Goal: Information Seeking & Learning: Check status

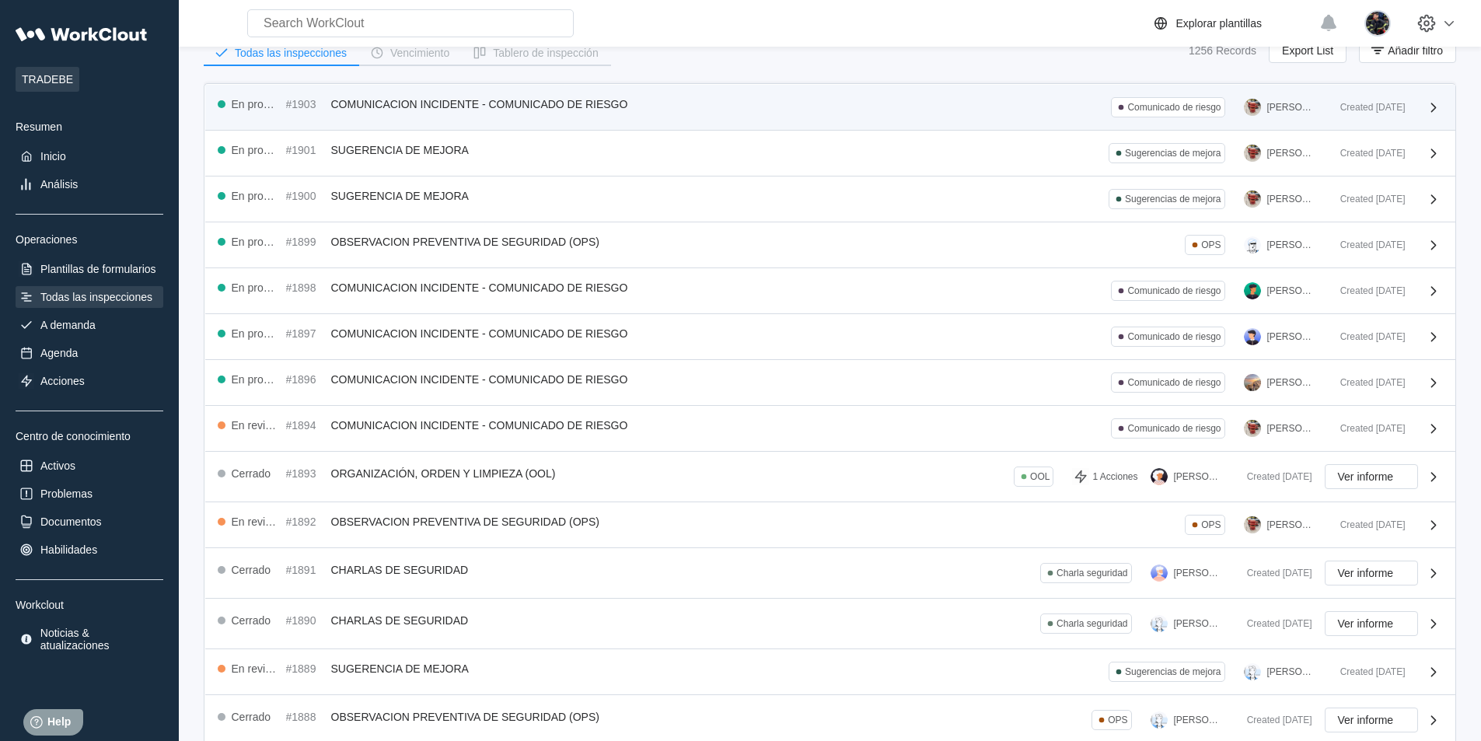
scroll to position [78, 0]
click at [768, 120] on div "En progreso #1903 COMUNICACION INCIDENTE - COMUNICADO DE RIESGO Comunicado de r…" at bounding box center [830, 108] width 1250 height 46
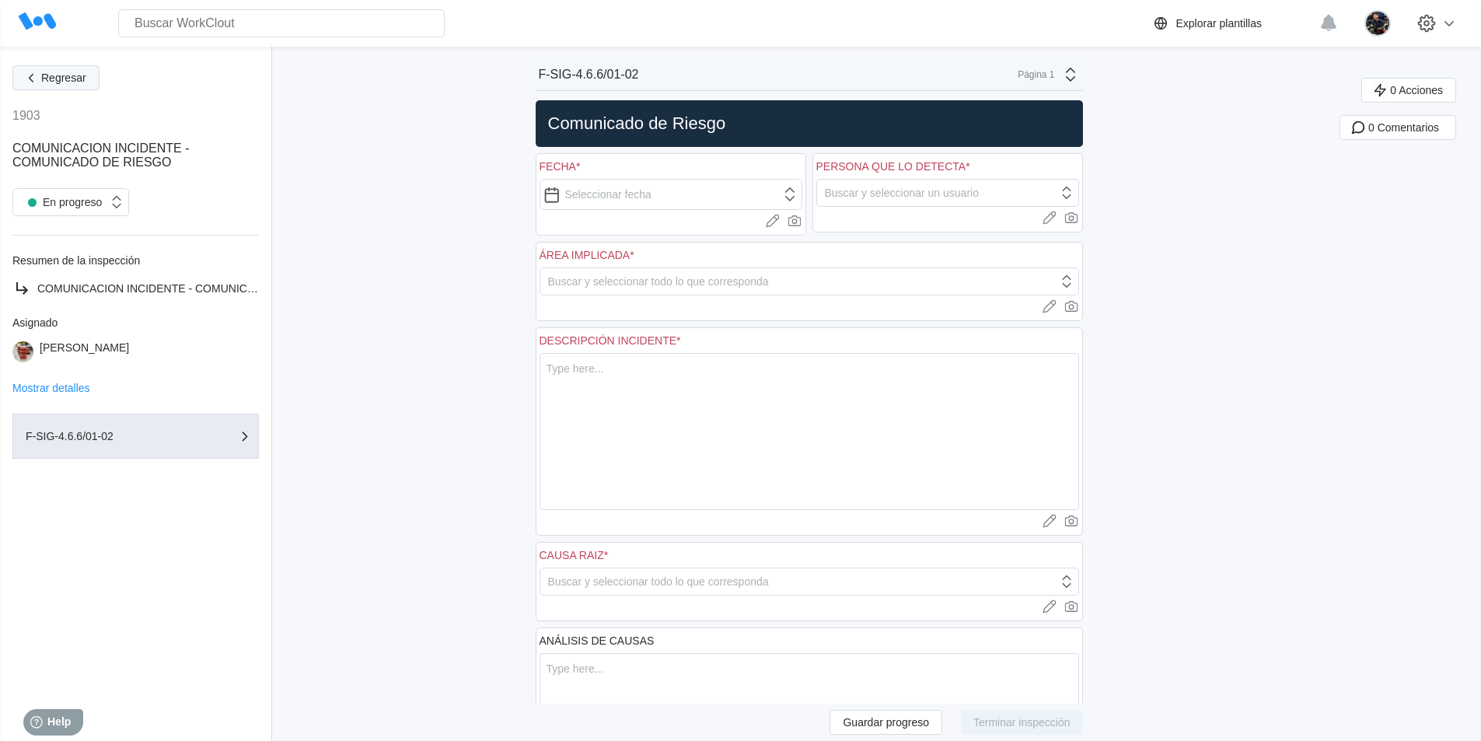
click at [78, 77] on span "Regresar" at bounding box center [63, 77] width 45 height 11
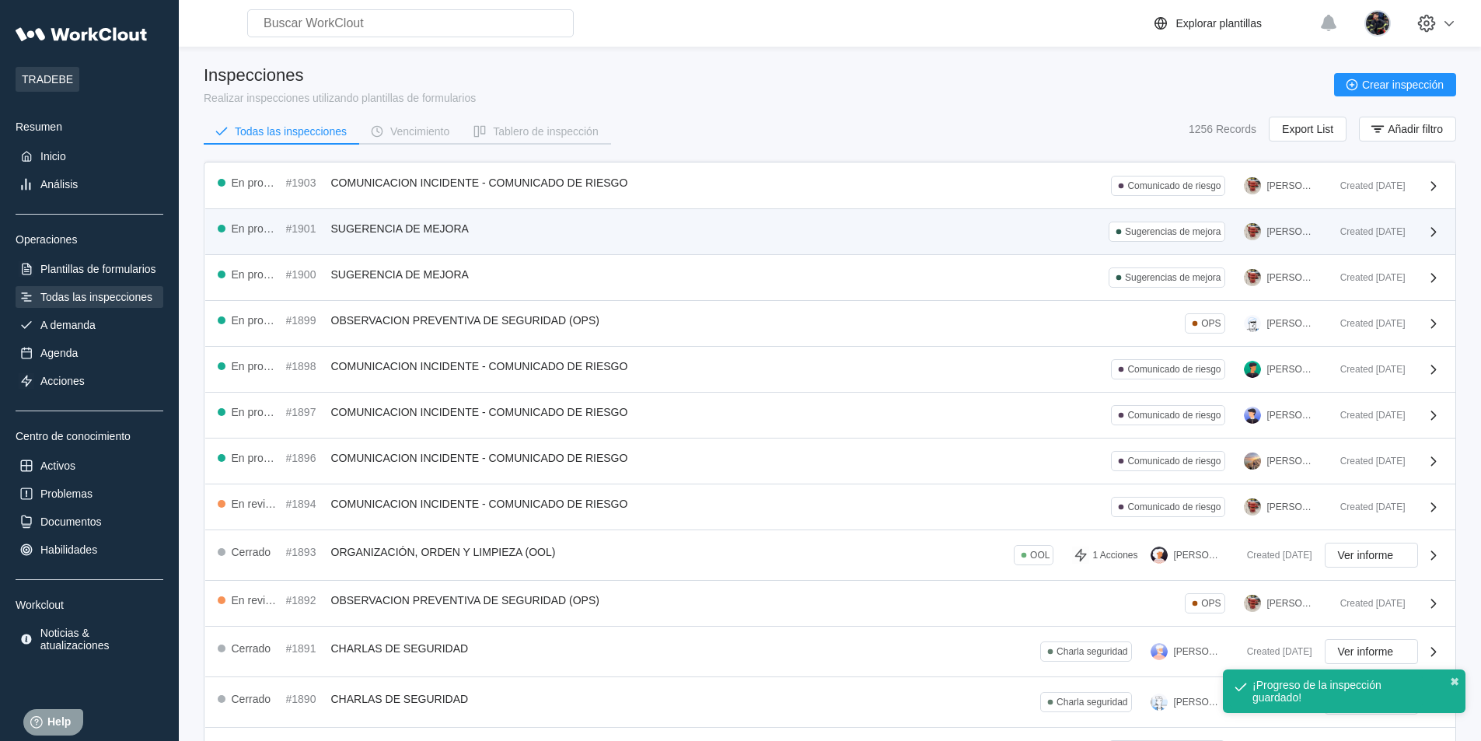
click at [677, 233] on div "En progreso #1901 SUGERENCIA DE MEJORA Sugerencias de mejora [PERSON_NAME]" at bounding box center [773, 232] width 1110 height 20
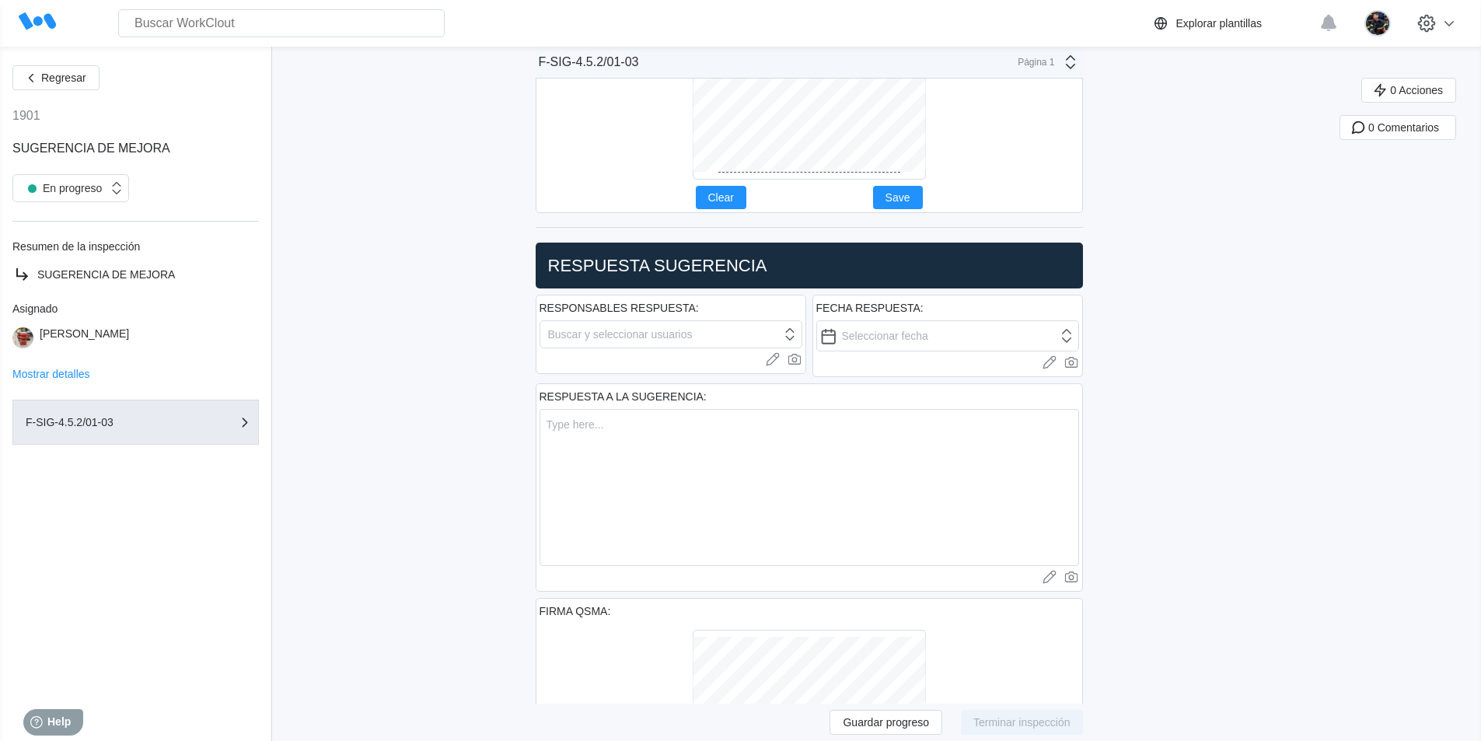
scroll to position [933, 0]
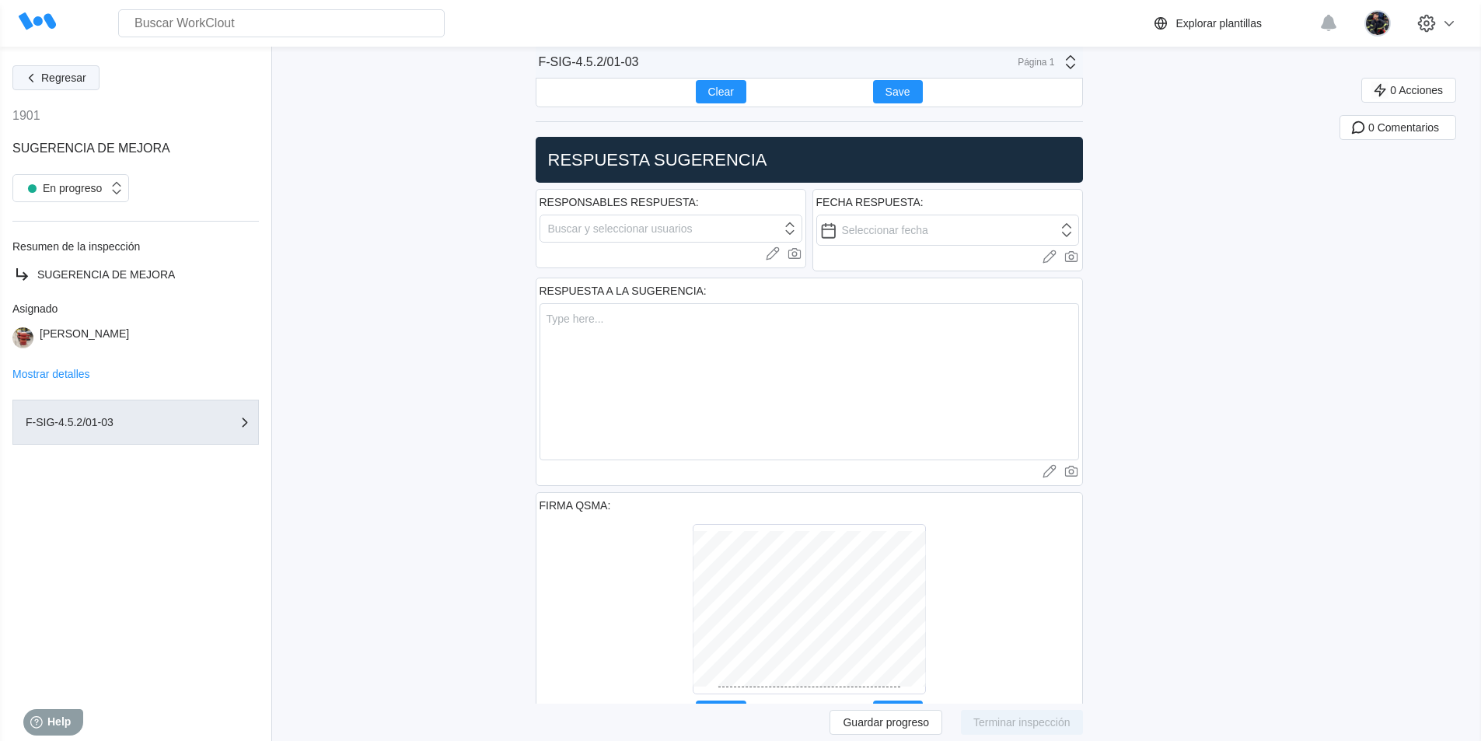
click at [65, 75] on span "Regresar" at bounding box center [63, 77] width 45 height 11
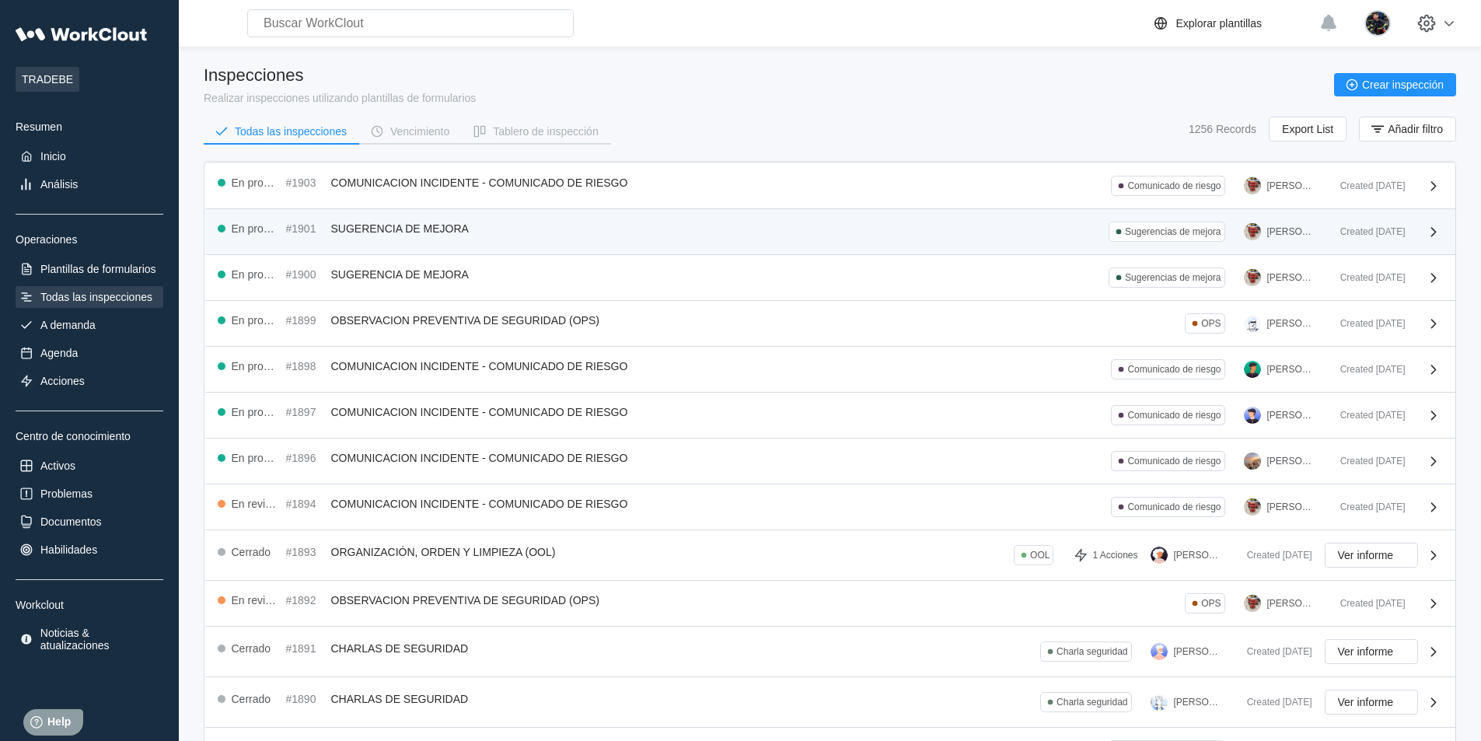
scroll to position [78, 0]
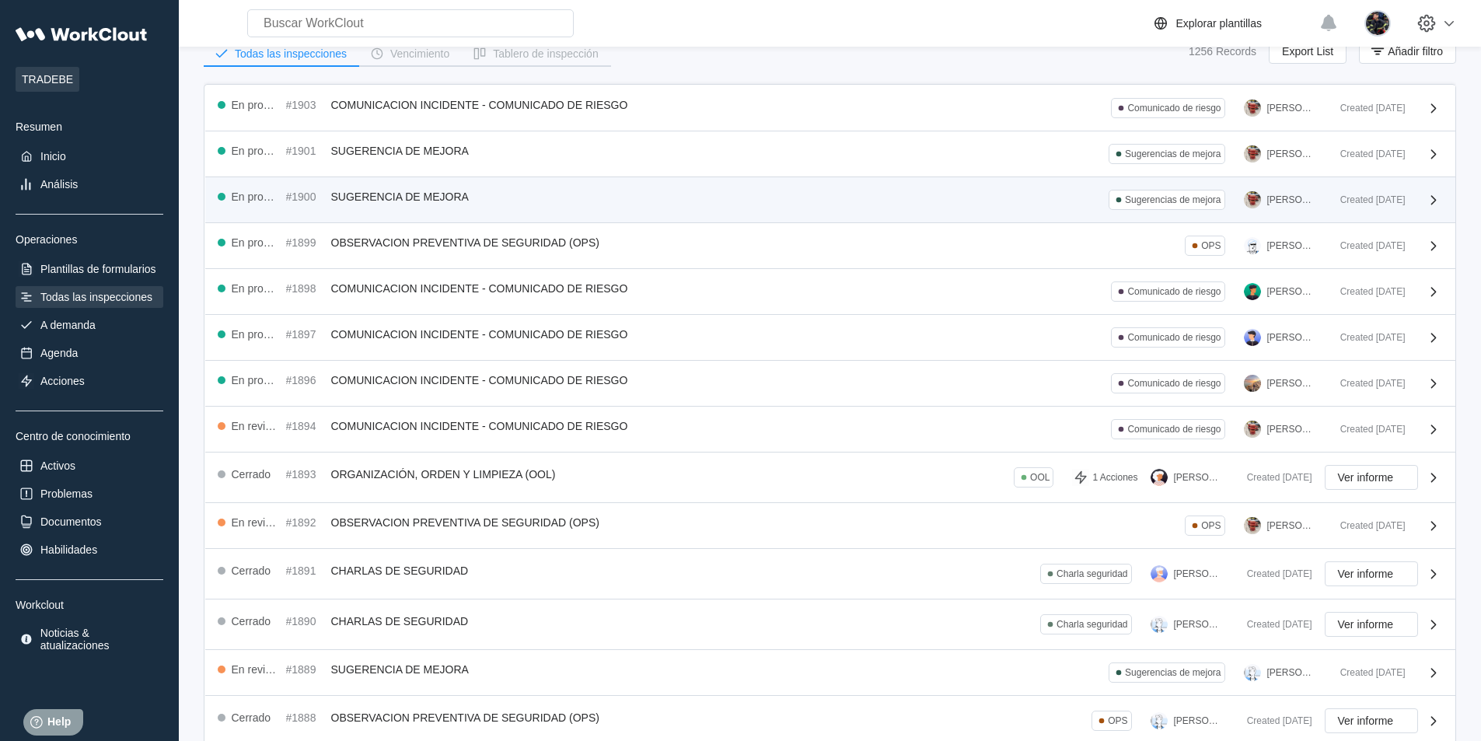
click at [468, 204] on div "En progreso #1900 SUGERENCIA DE MEJORA Sugerencias de mejora [PERSON_NAME]" at bounding box center [773, 200] width 1110 height 20
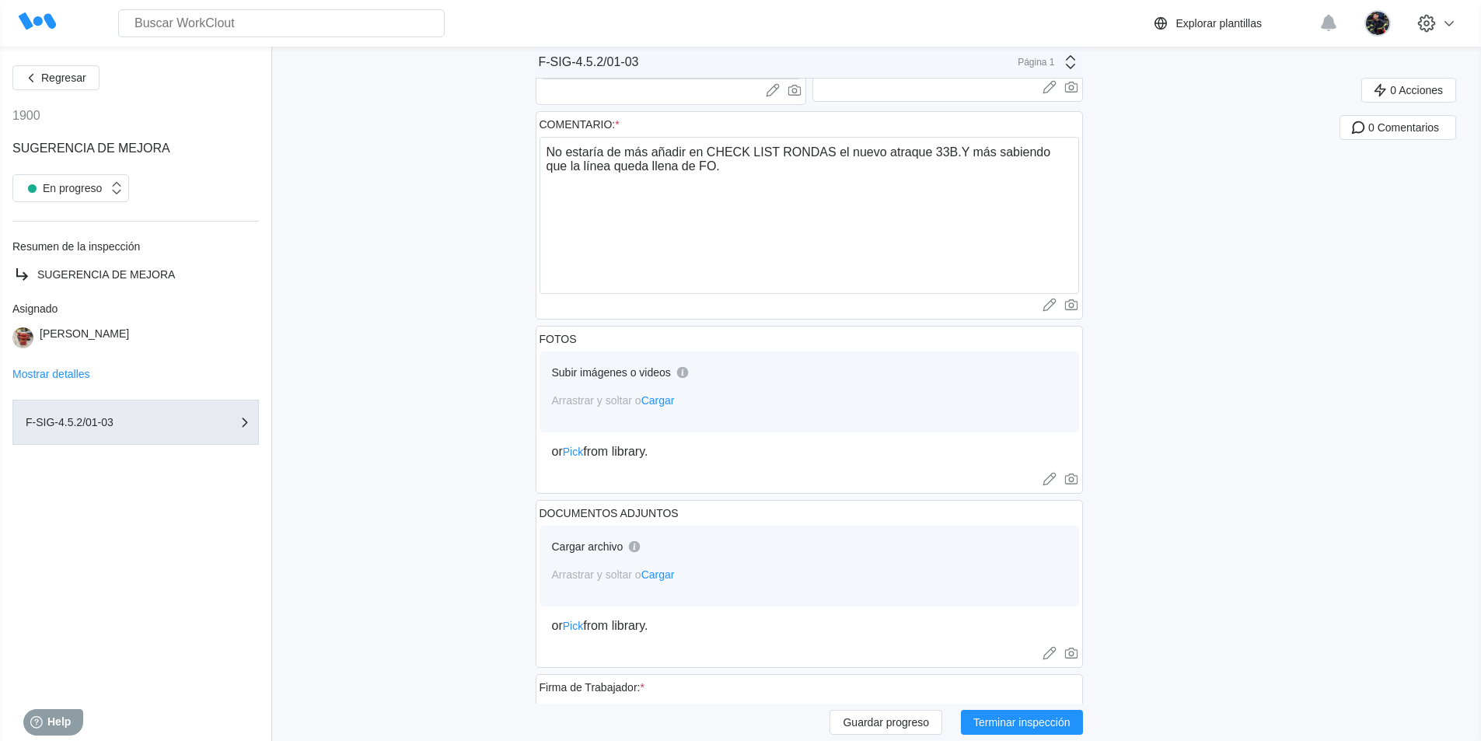
scroll to position [155, 0]
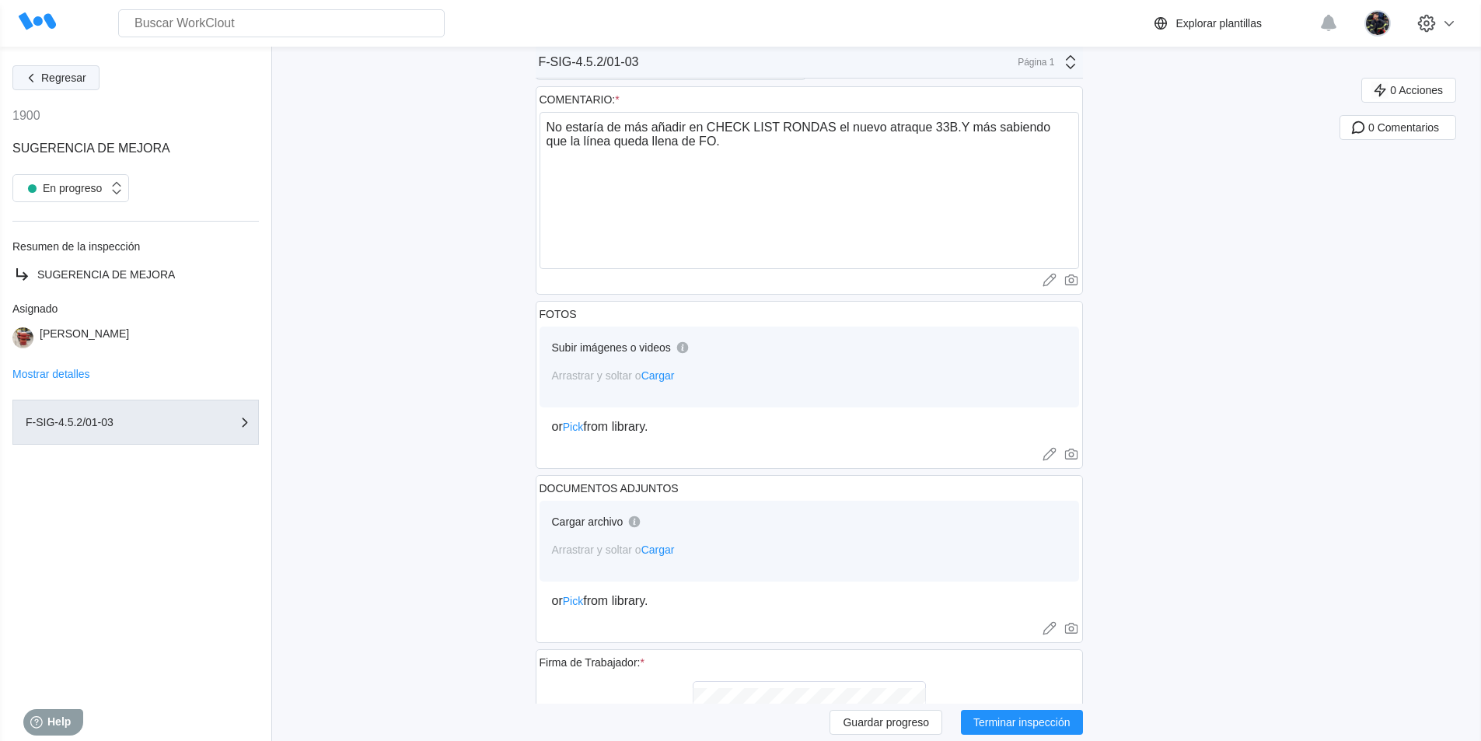
click at [65, 83] on span "Regresar" at bounding box center [63, 77] width 45 height 11
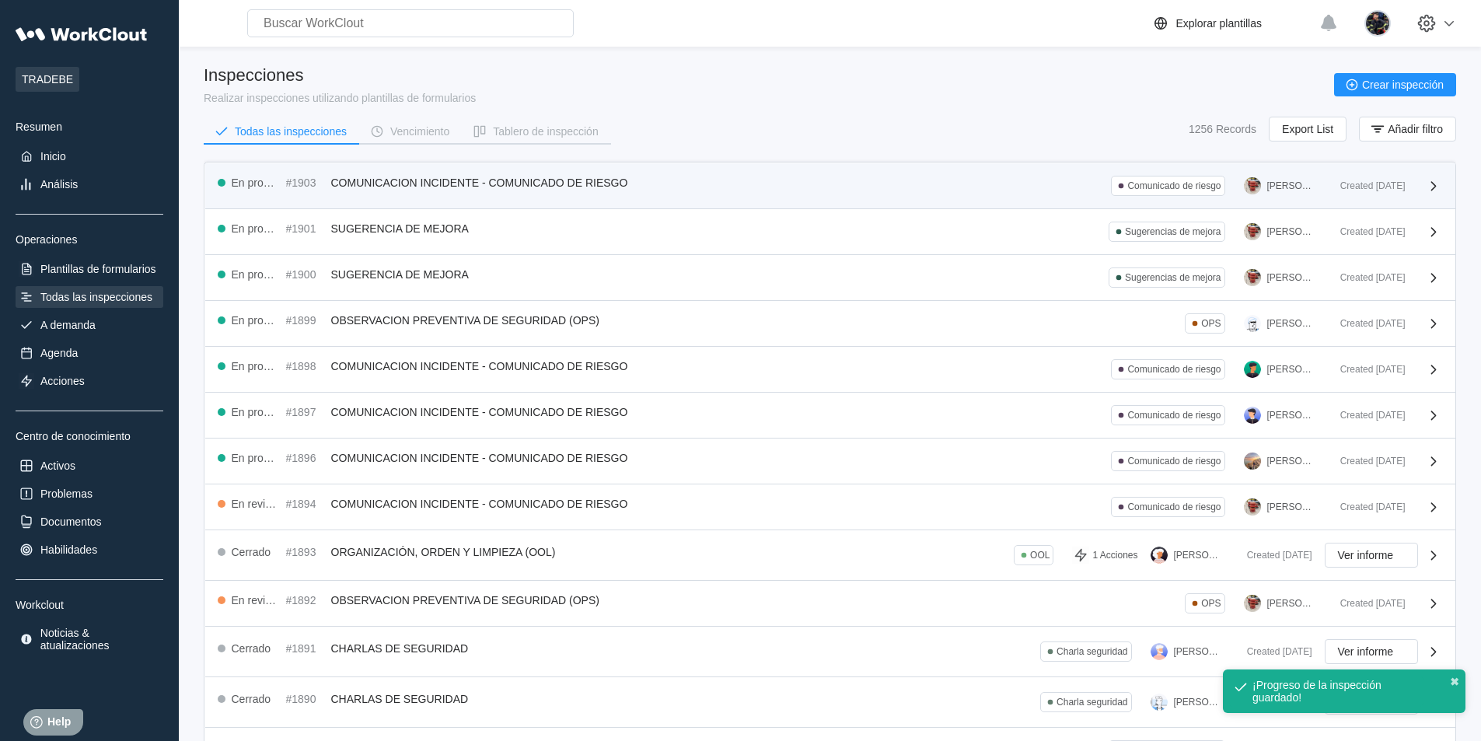
scroll to position [78, 0]
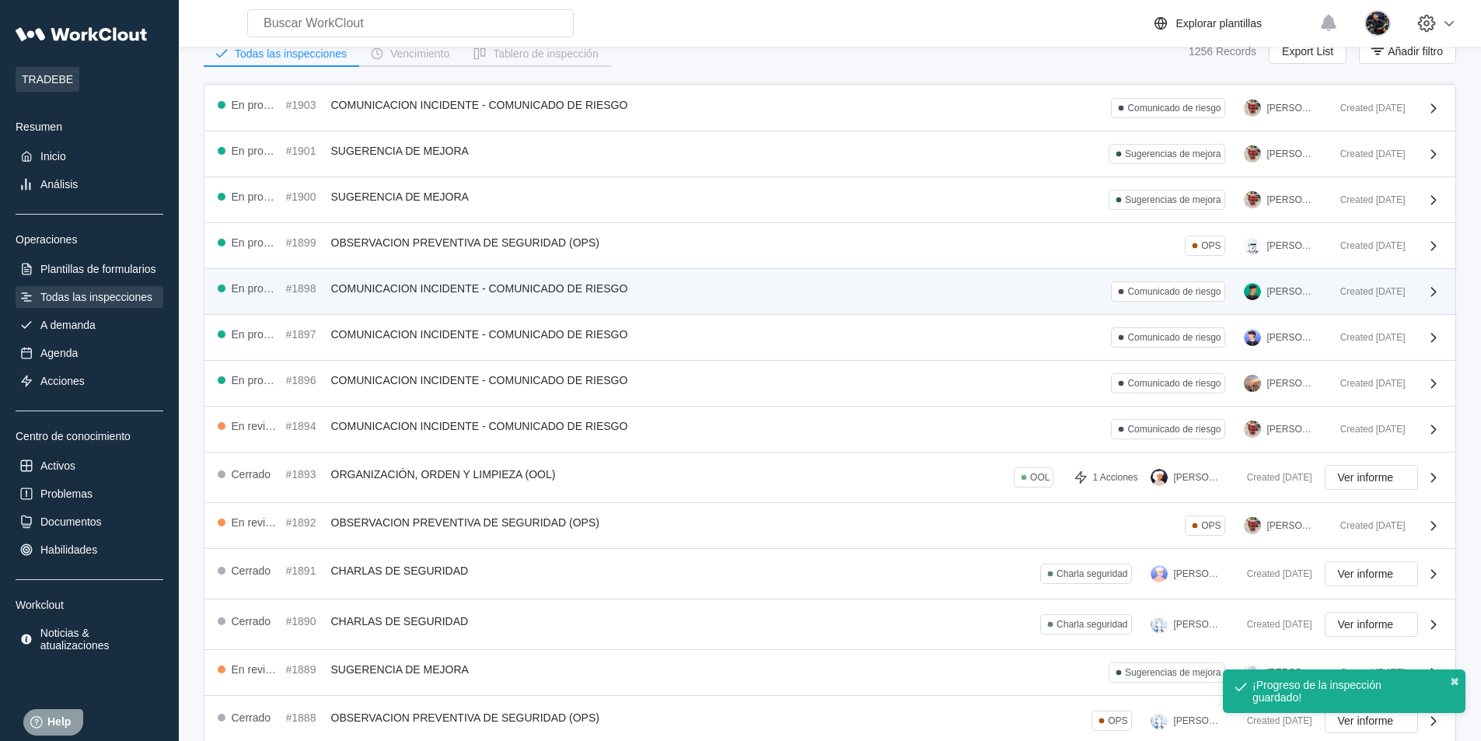
click at [783, 275] on div "En progreso #1898 COMUNICACION INCIDENTE - COMUNICADO DE RIESGO Comunicado de r…" at bounding box center [830, 292] width 1250 height 46
click at [741, 288] on div "En progreso #1898 COMUNICACION INCIDENTE - COMUNICADO DE RIESGO Comunicado de r…" at bounding box center [773, 291] width 1110 height 20
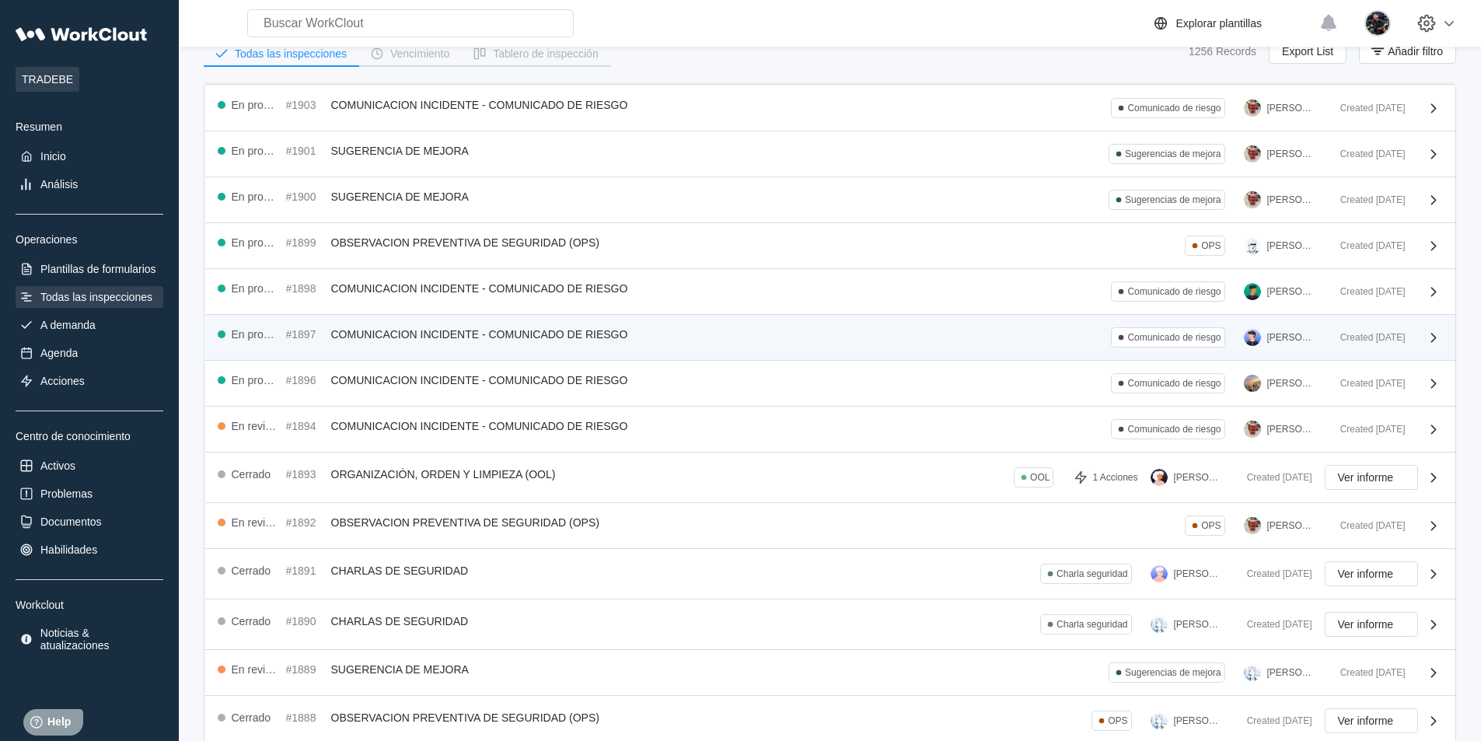
click at [569, 336] on span "COMUNICACION INCIDENTE - COMUNICADO DE RIESGO" at bounding box center [479, 334] width 297 height 12
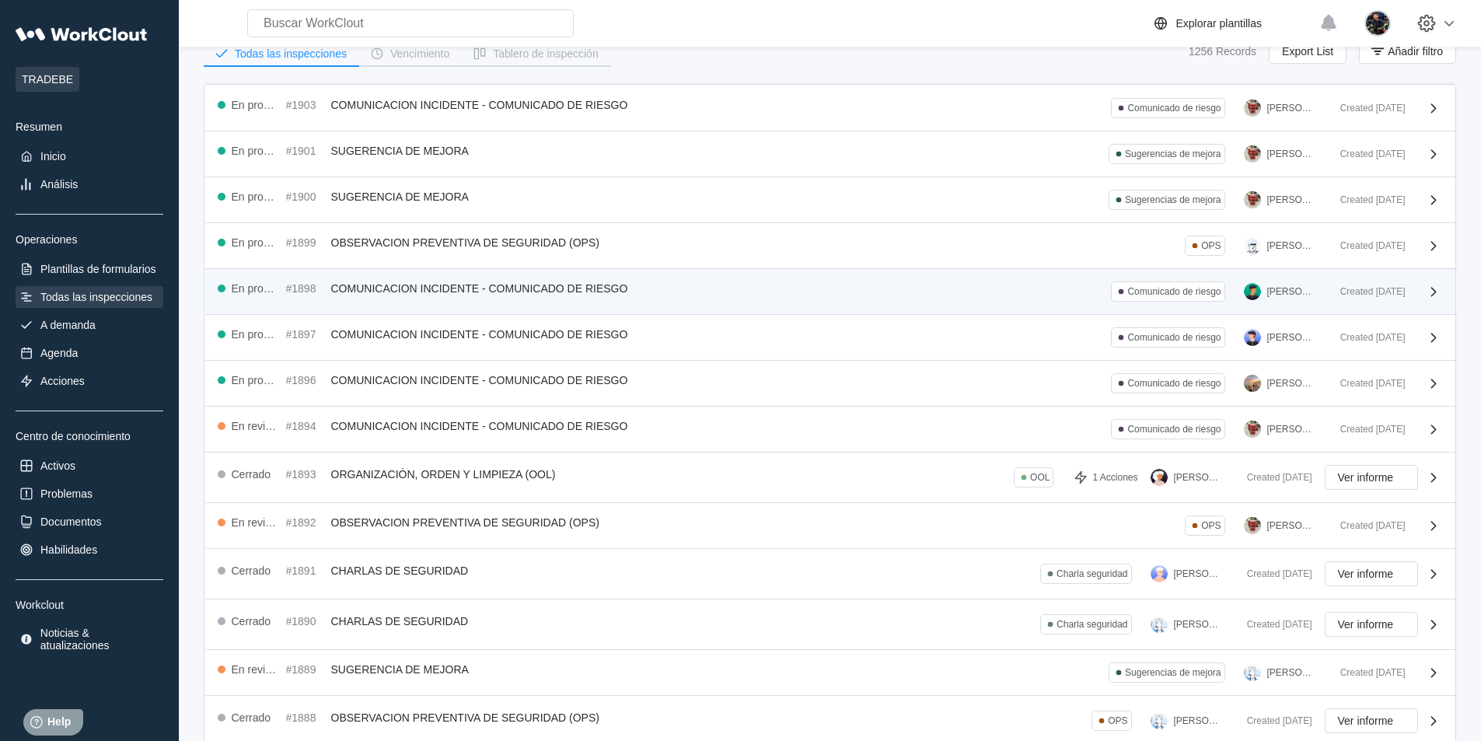
click at [551, 282] on span "COMUNICACION INCIDENTE - COMUNICADO DE RIESGO" at bounding box center [479, 288] width 297 height 12
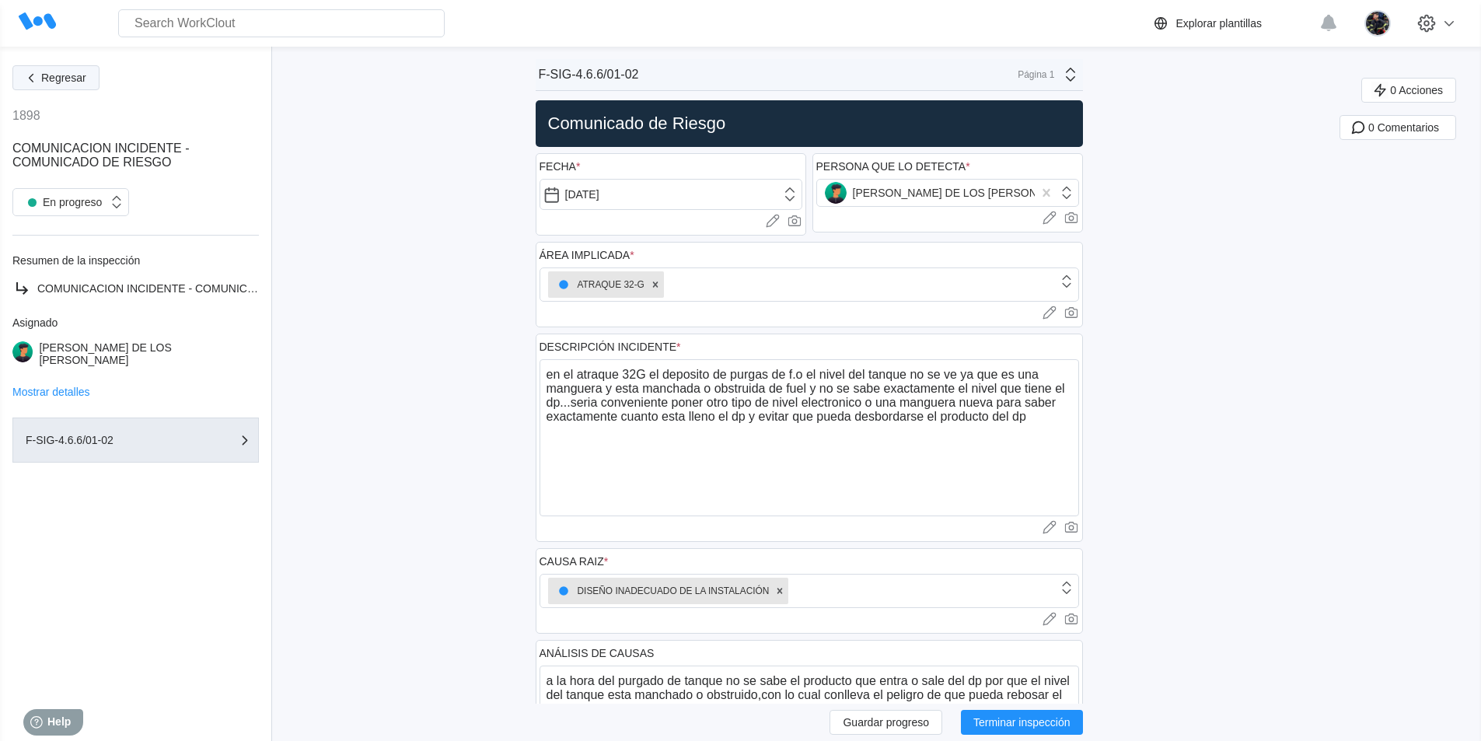
click at [54, 72] on span "Regresar" at bounding box center [63, 77] width 45 height 11
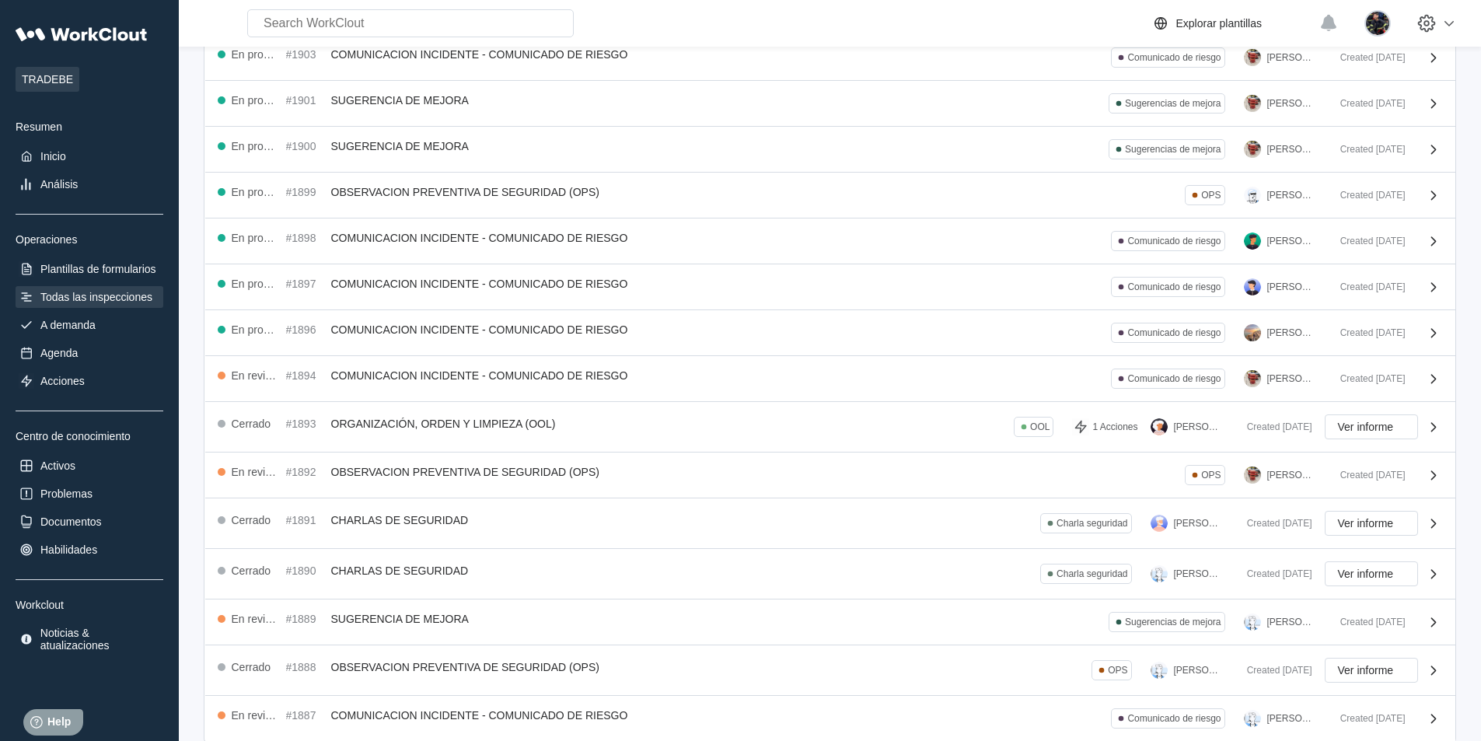
scroll to position [155, 0]
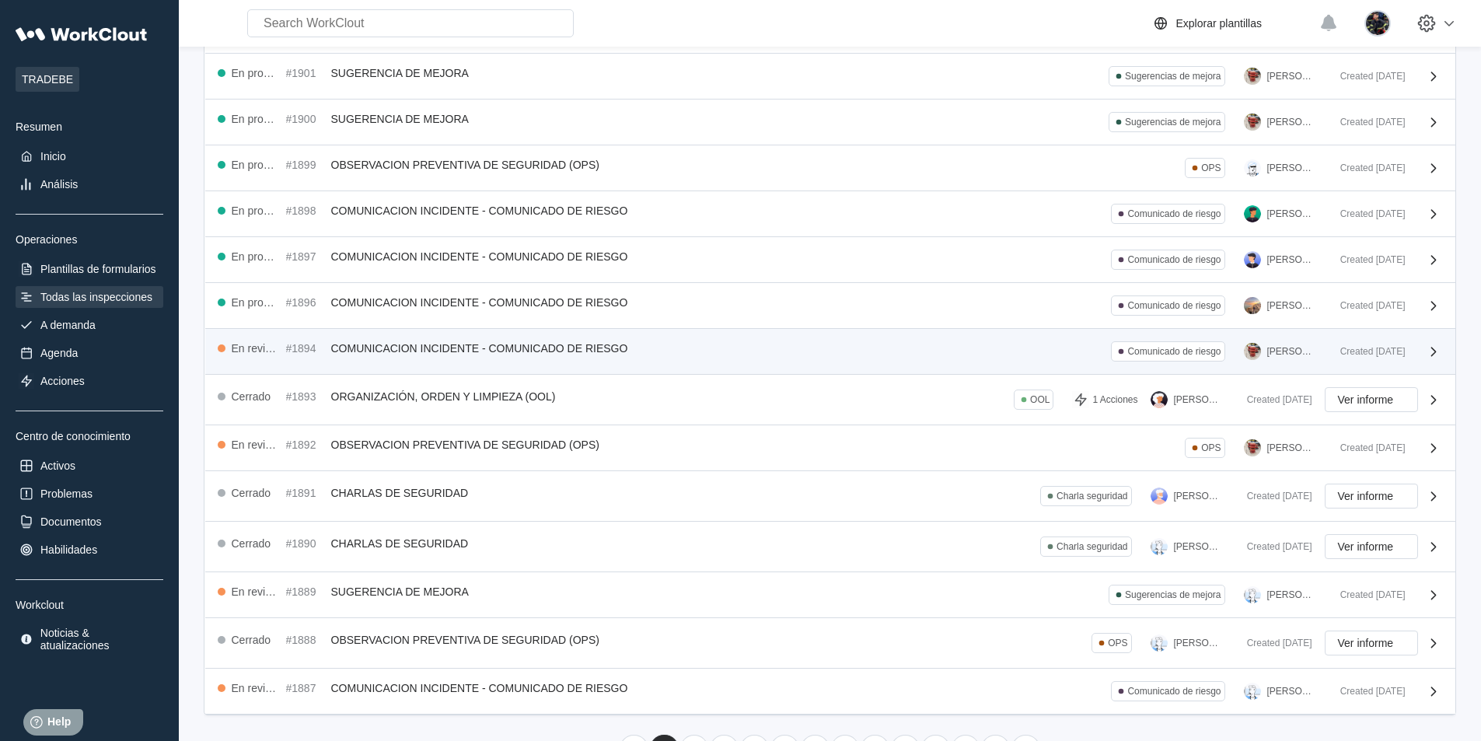
click at [919, 358] on div "En revisión #1894 COMUNICACION INCIDENTE - COMUNICADO DE RIESGO Comunicado de r…" at bounding box center [773, 351] width 1110 height 20
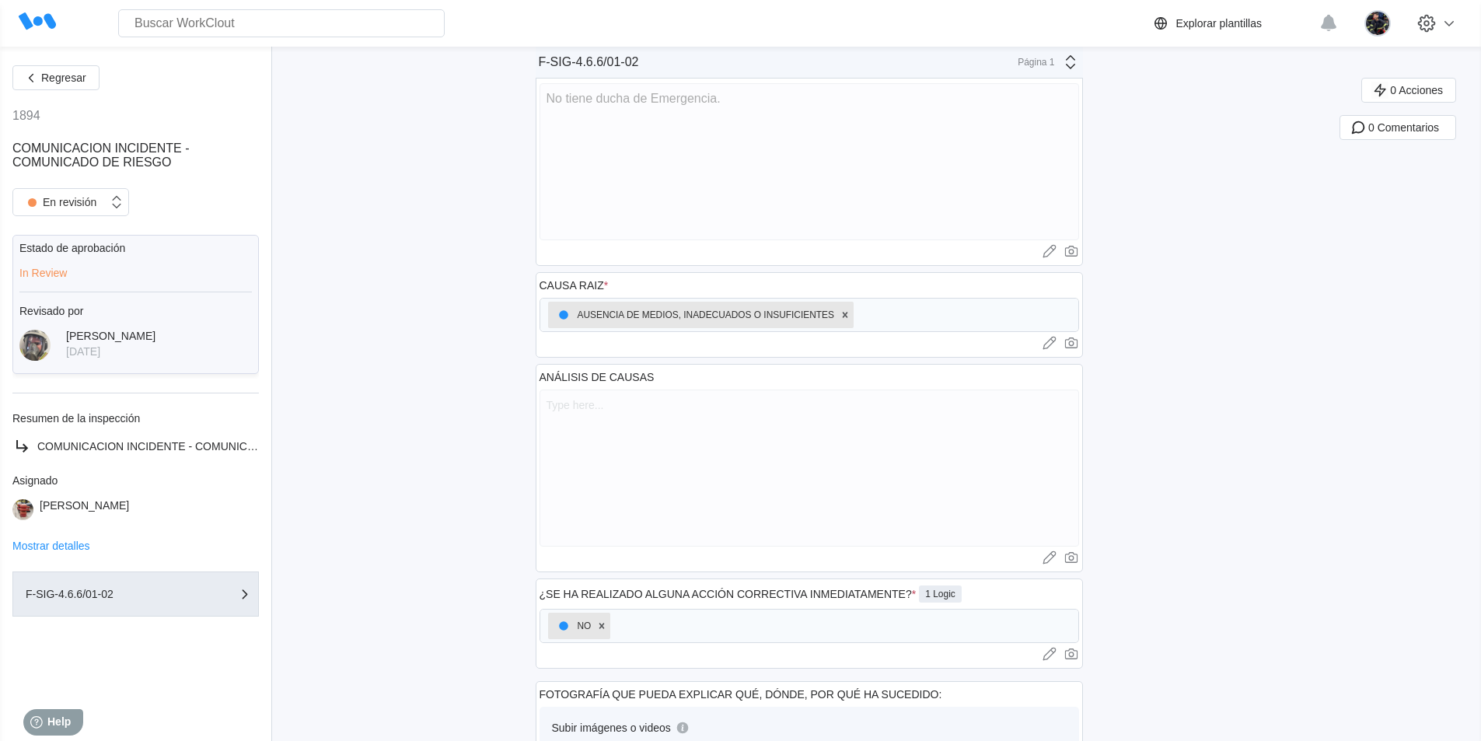
scroll to position [311, 0]
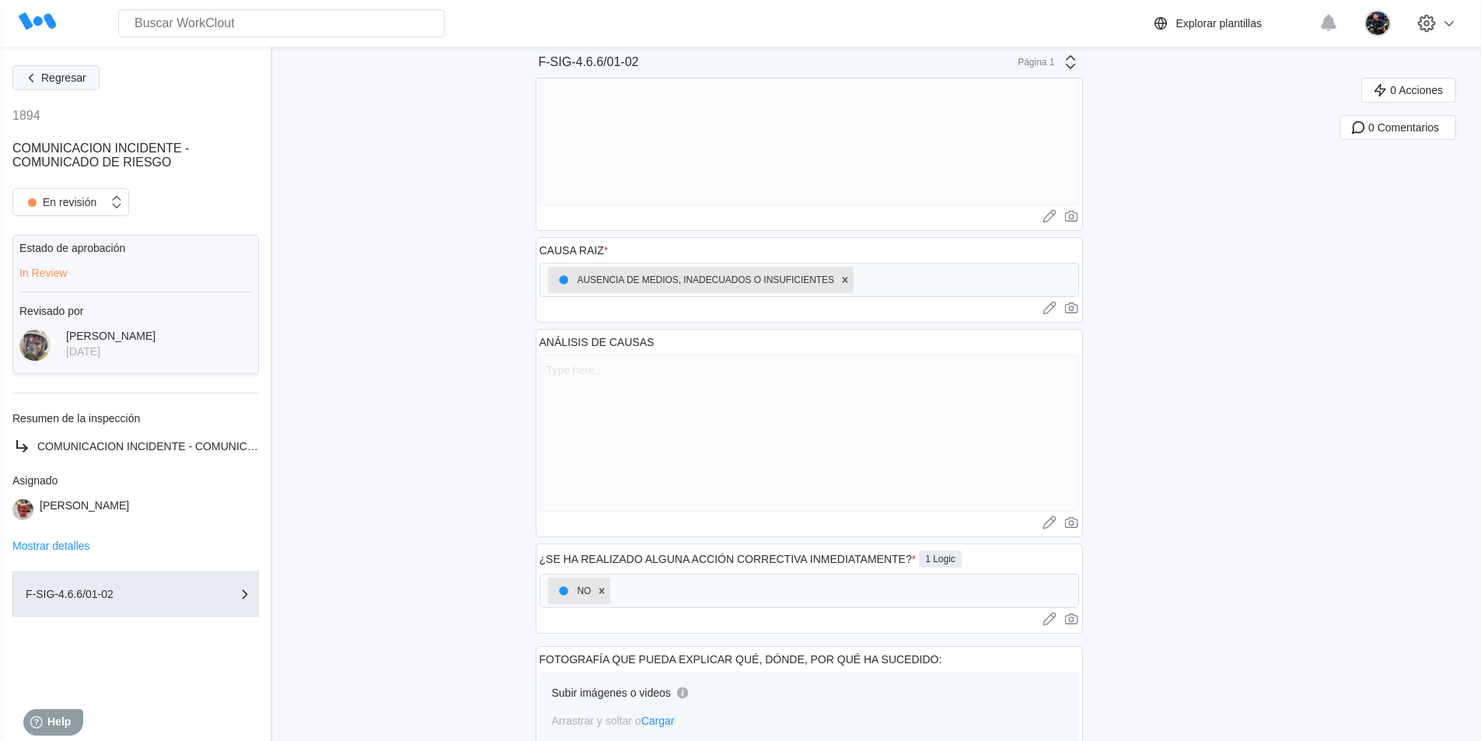
click at [70, 75] on span "Regresar" at bounding box center [63, 77] width 45 height 11
